Goal: Task Accomplishment & Management: Use online tool/utility

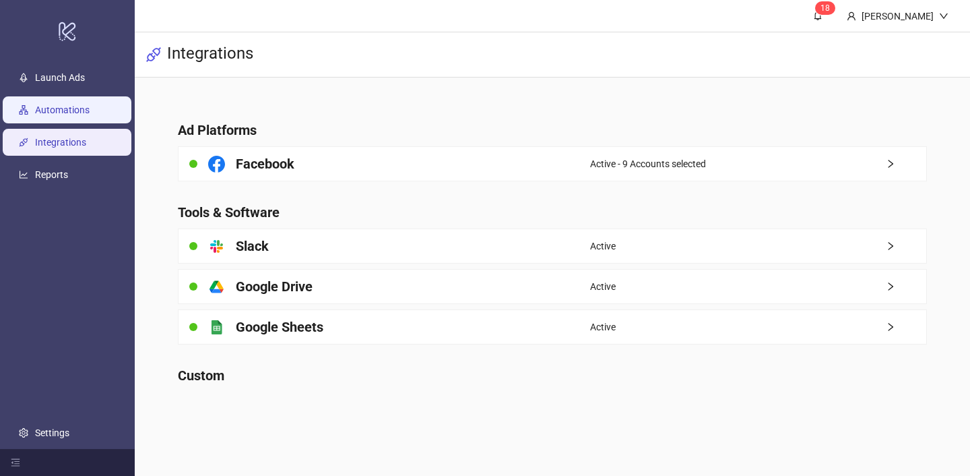
click at [90, 108] on link "Automations" at bounding box center [62, 109] width 55 height 11
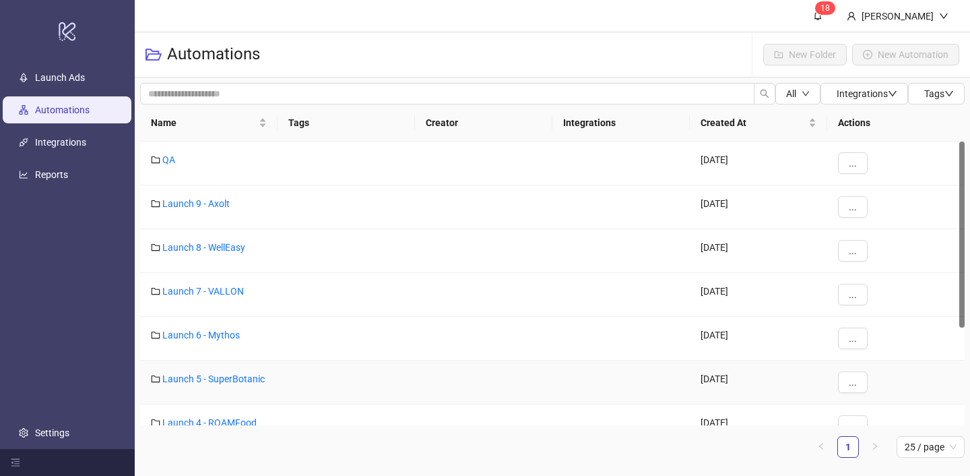
scroll to position [154, 0]
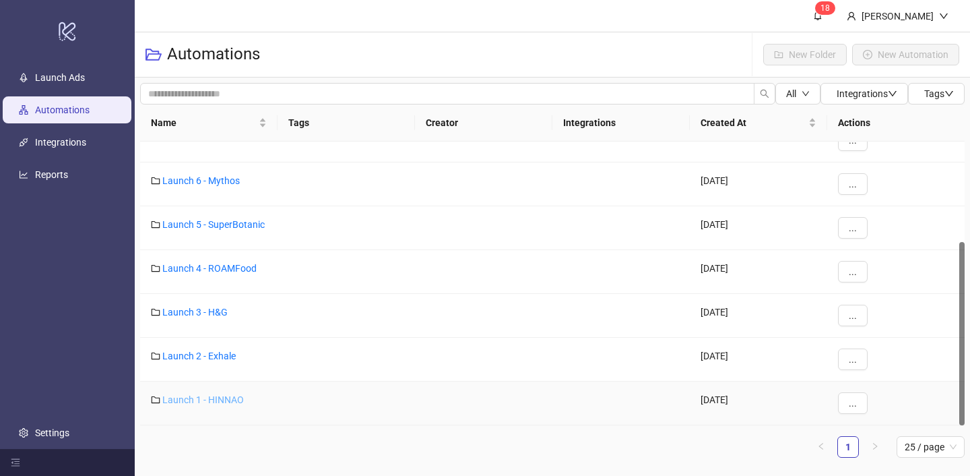
click at [222, 397] on link "Launch 1 - HINNAO" at bounding box center [203, 399] width 82 height 11
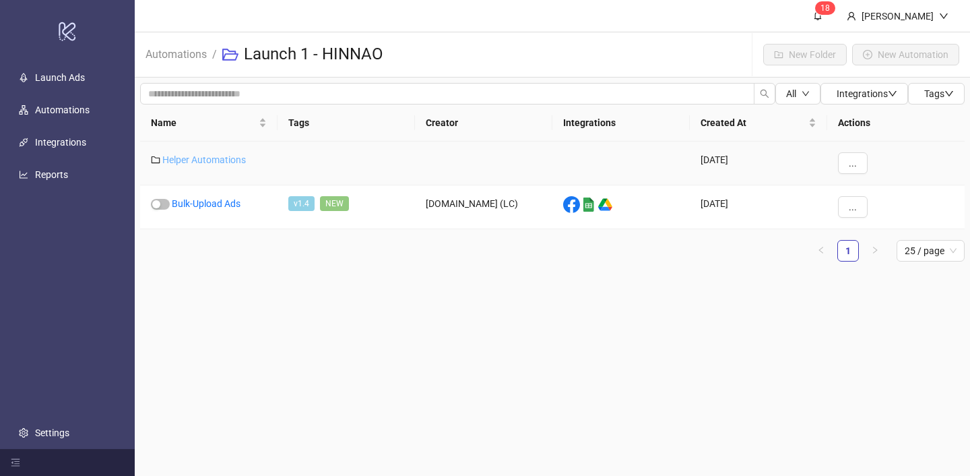
click at [234, 158] on link "Helper Automations" at bounding box center [204, 159] width 84 height 11
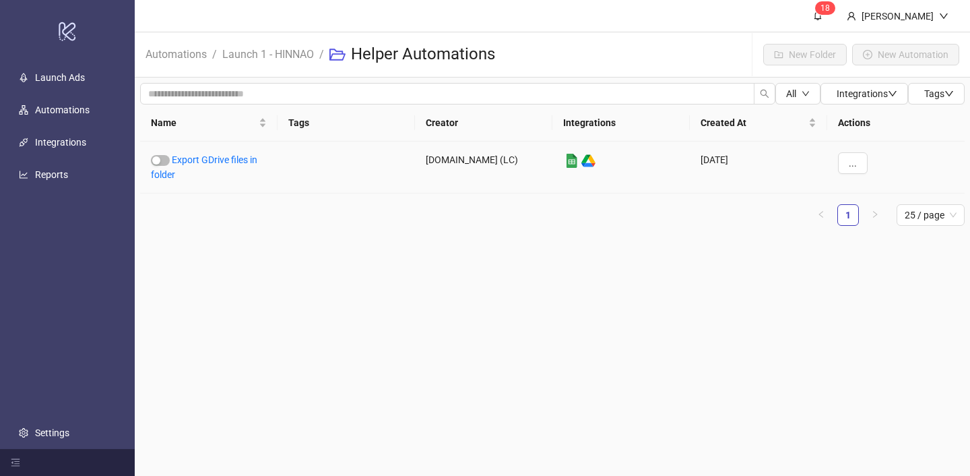
click at [234, 158] on link "Export GDrive files in folder" at bounding box center [204, 167] width 106 height 26
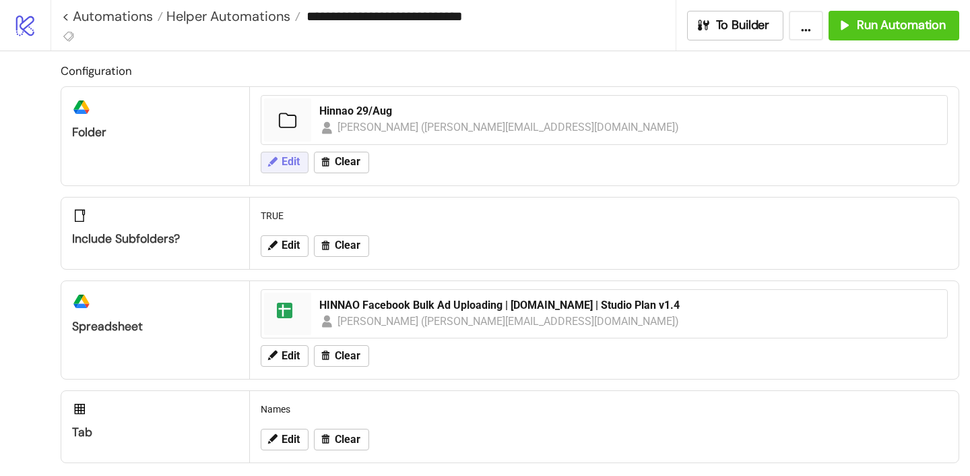
click at [290, 164] on span "Edit" at bounding box center [291, 162] width 18 height 12
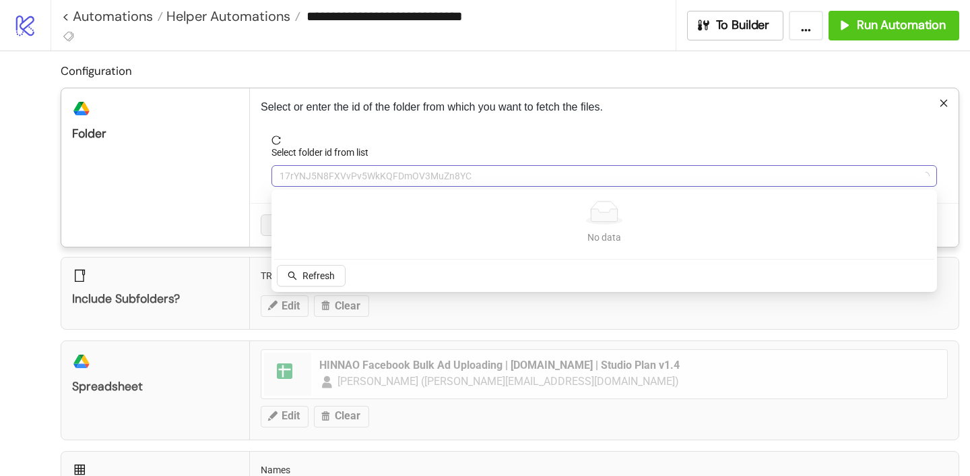
click at [339, 166] on span "17rYNJ5N8FXVvPv5WkKQFDmOV3MuZn8YC" at bounding box center [604, 176] width 649 height 20
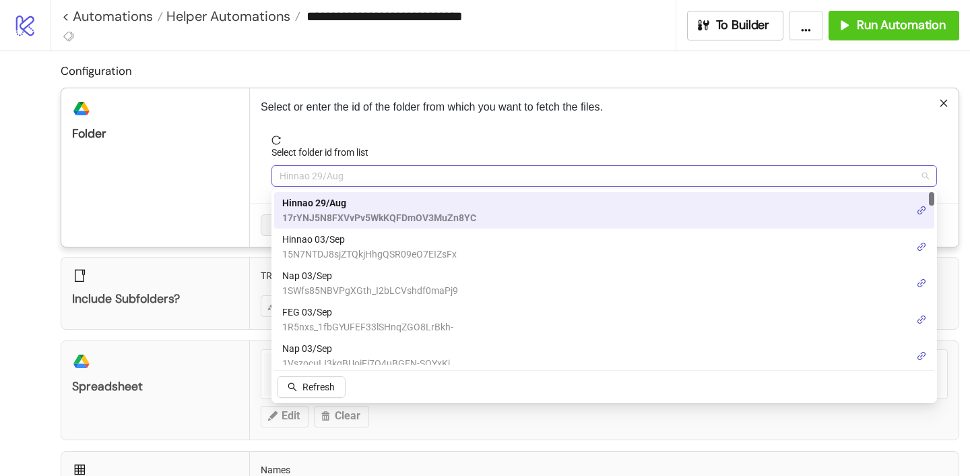
click at [337, 173] on span "Hinnao 29/Aug" at bounding box center [604, 176] width 649 height 20
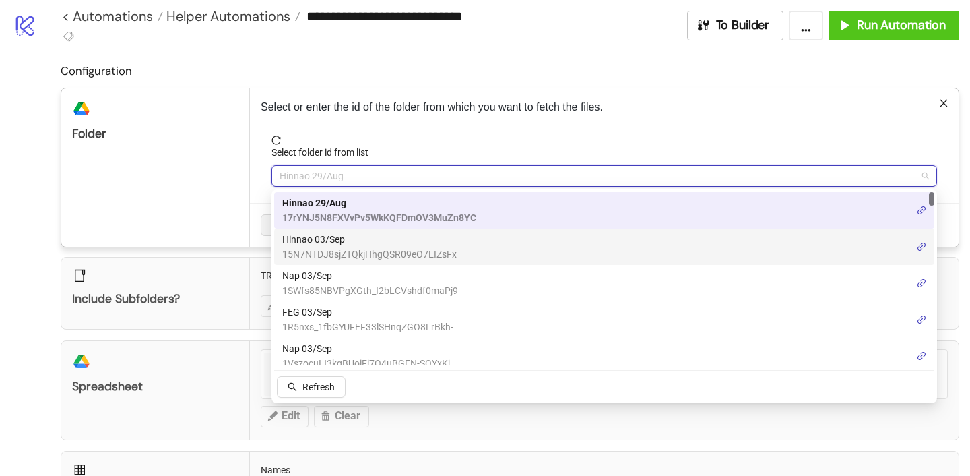
click at [325, 241] on span "Hinnao 03/Sep" at bounding box center [369, 239] width 174 height 15
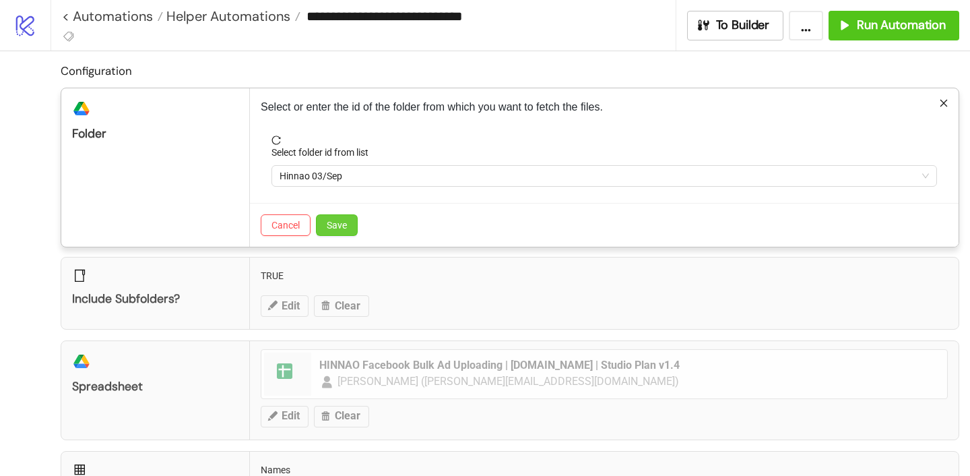
click at [341, 230] on button "Save" at bounding box center [337, 225] width 42 height 22
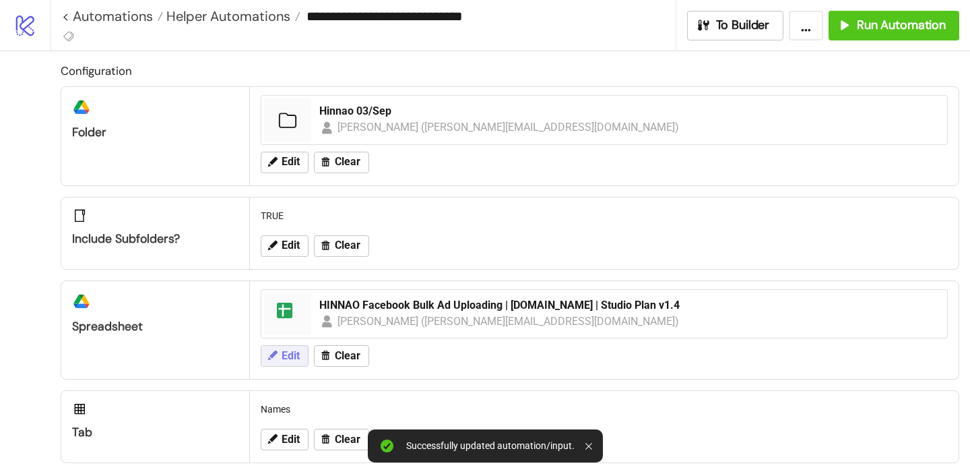
click at [283, 354] on span "Edit" at bounding box center [291, 356] width 18 height 12
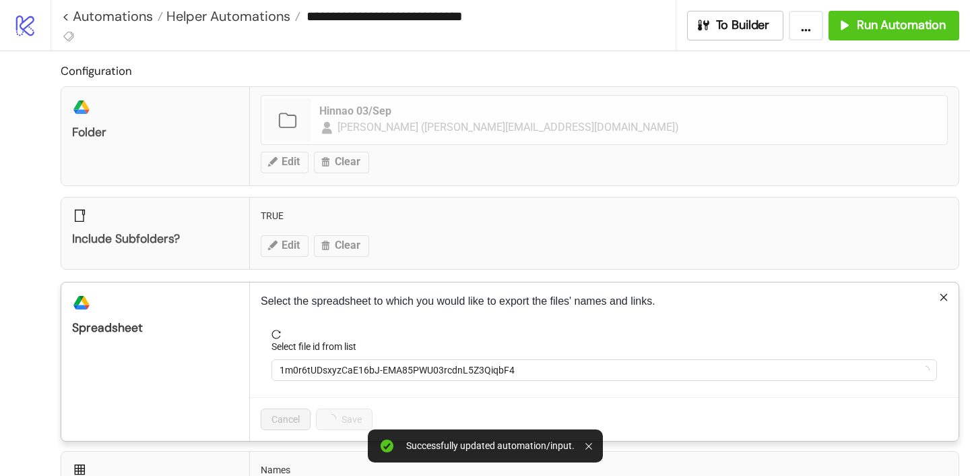
click at [322, 345] on label "Select file id from list" at bounding box center [318, 346] width 94 height 15
click at [322, 360] on input "Select file id from list" at bounding box center [598, 370] width 637 height 20
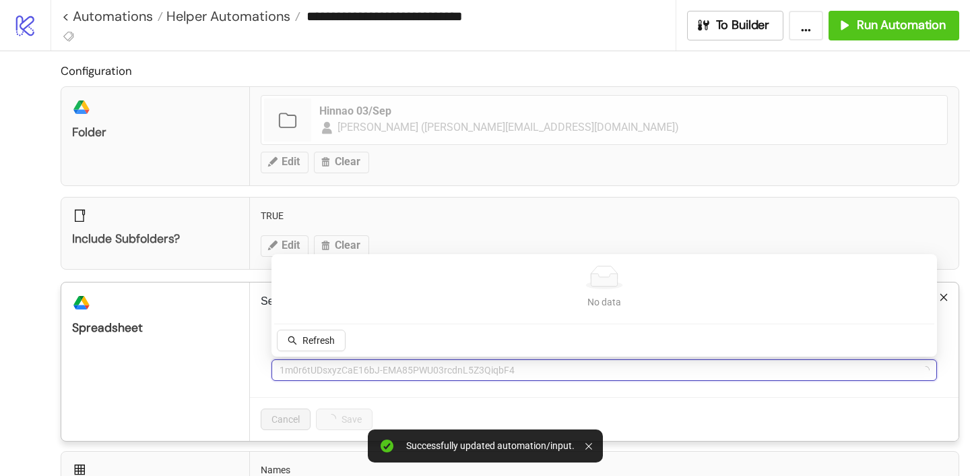
click at [322, 372] on span "1m0r6tUDsxyzCaE16bJ-EMA85PWU03rcdnL5Z3QiqbF4" at bounding box center [604, 370] width 649 height 20
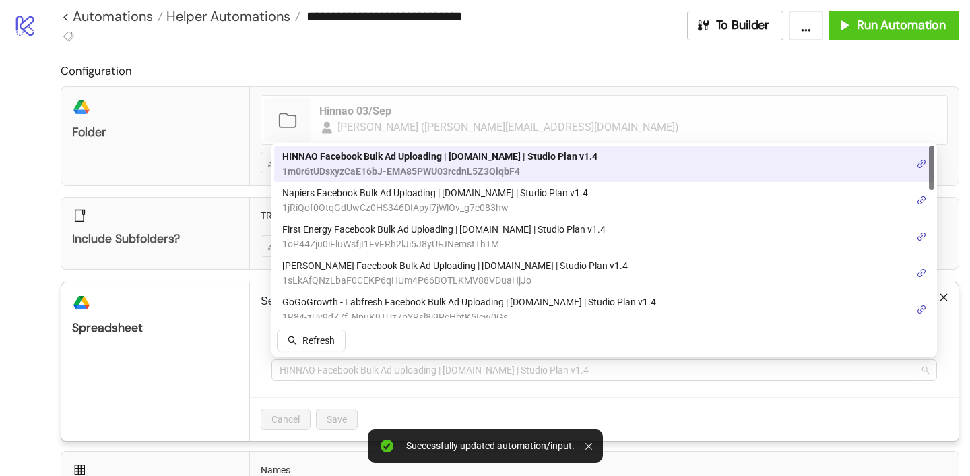
click at [322, 372] on span "HINNAO Facebook Bulk Ad Uploading | [DOMAIN_NAME] | Studio Plan v1.4" at bounding box center [604, 370] width 649 height 20
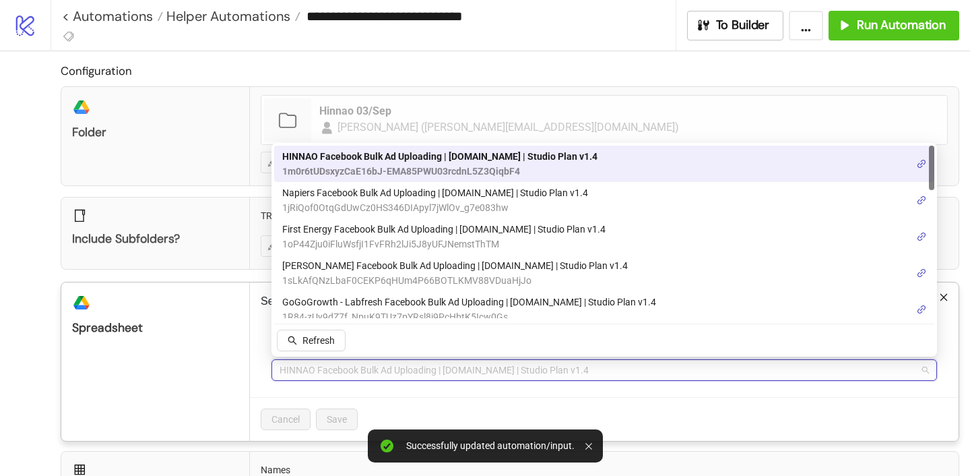
click at [366, 161] on span "HINNAO Facebook Bulk Ad Uploading | [DOMAIN_NAME] | Studio Plan v1.4" at bounding box center [439, 156] width 315 height 15
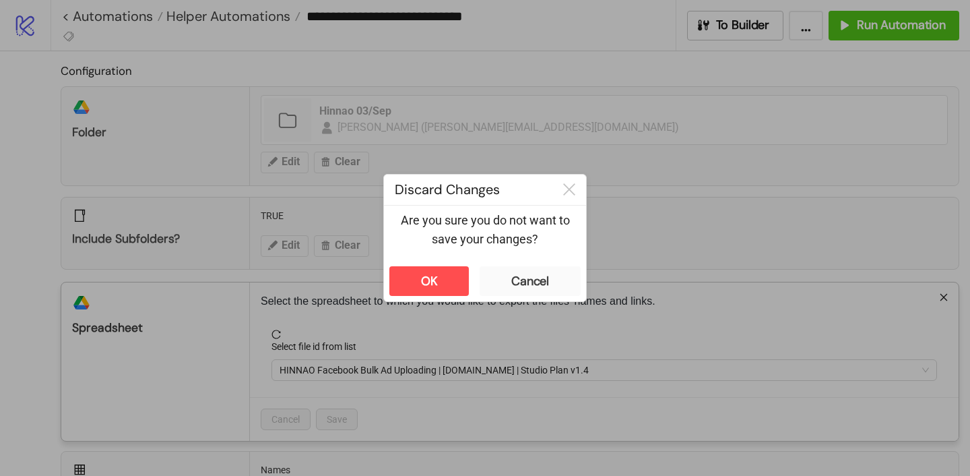
click at [464, 238] on div "**********" at bounding box center [485, 238] width 970 height 476
click at [429, 284] on div "OK" at bounding box center [429, 280] width 17 height 15
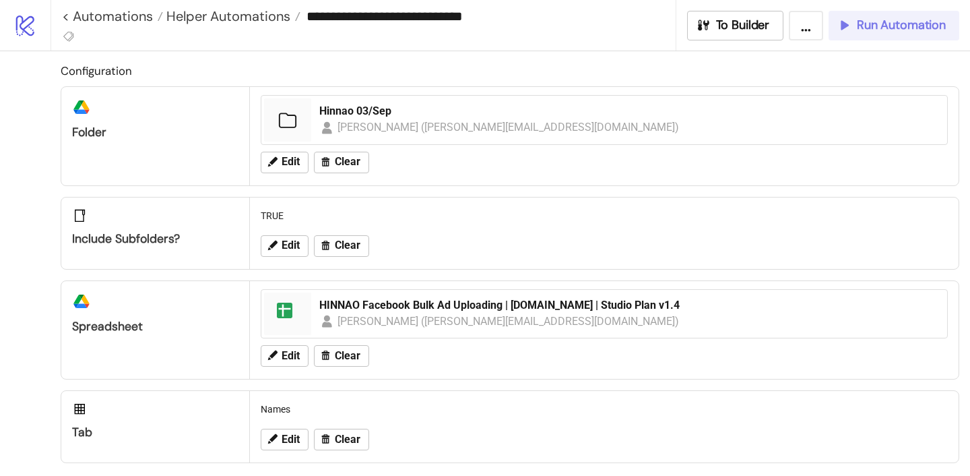
click at [859, 28] on span "Run Automation" at bounding box center [901, 25] width 89 height 15
